Goal: Information Seeking & Learning: Learn about a topic

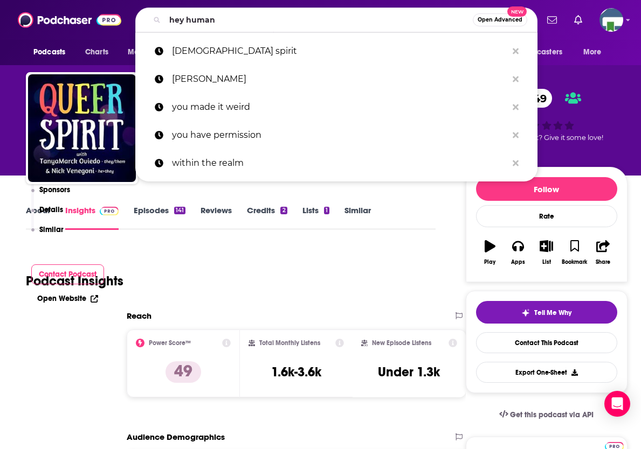
type input "hey human"
click at [101, 134] on div "Reach & Audience Content Social Contacts Charts Sponsors Details Similar" at bounding box center [67, 165] width 73 height 158
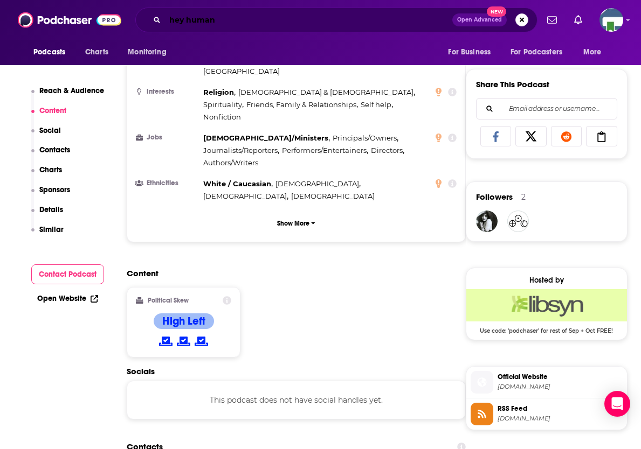
click at [233, 18] on input "hey human" at bounding box center [308, 19] width 287 height 17
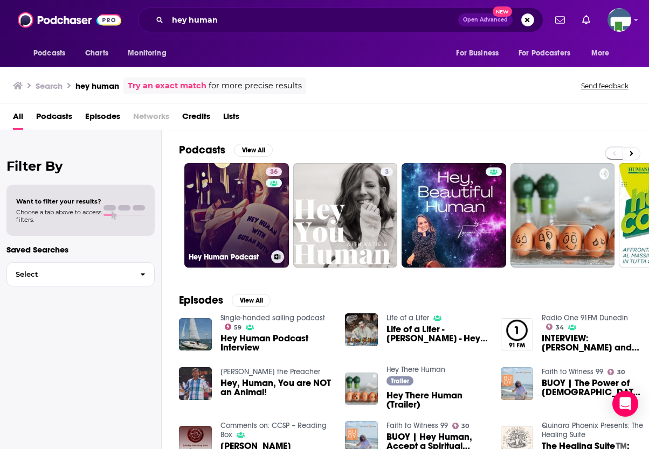
click at [245, 226] on link "36 Hey Human Podcast" at bounding box center [236, 215] width 105 height 105
